Goal: Information Seeking & Learning: Learn about a topic

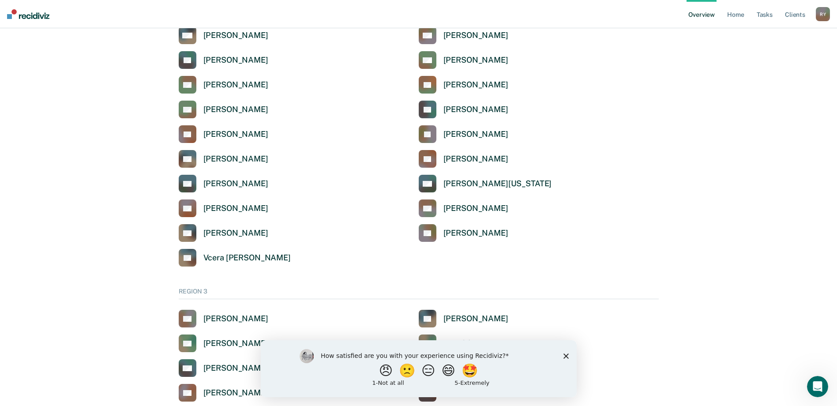
scroll to position [1323, 0]
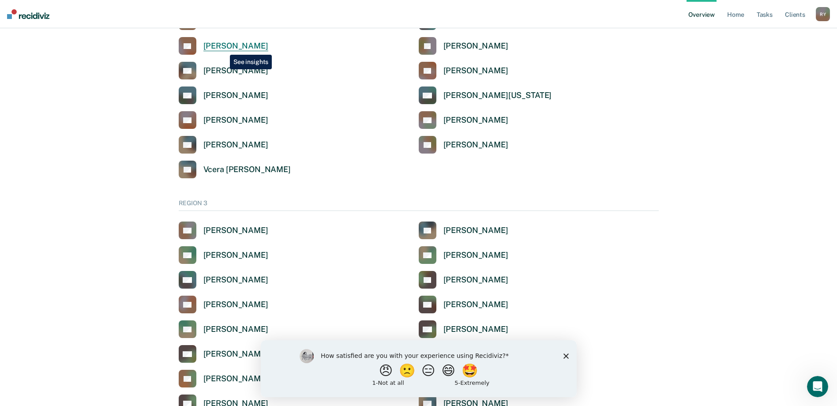
click at [223, 48] on div "[PERSON_NAME]" at bounding box center [235, 46] width 65 height 10
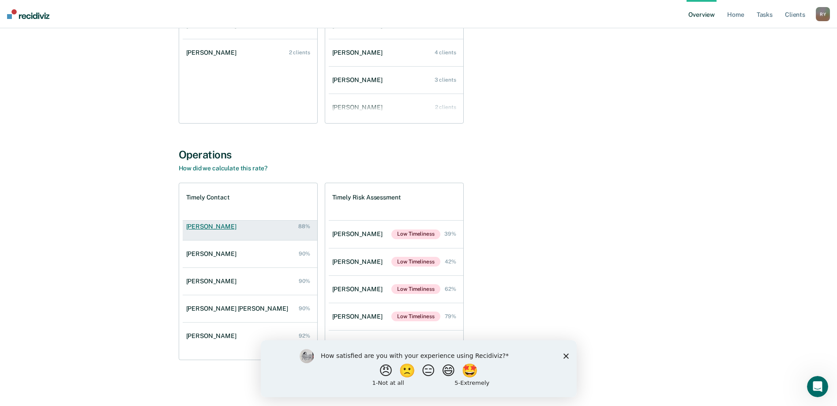
scroll to position [63, 0]
